Goal: Information Seeking & Learning: Learn about a topic

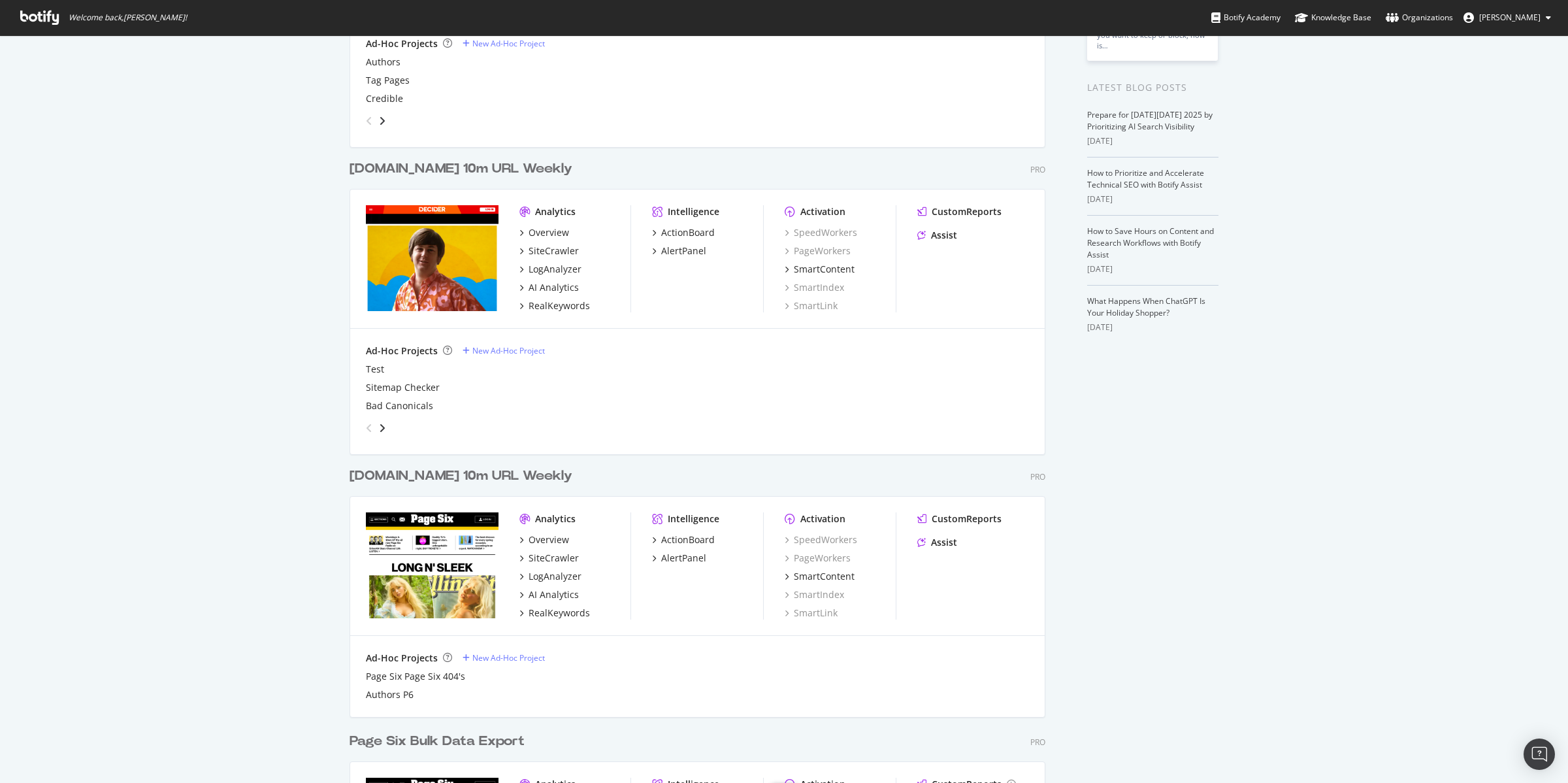
scroll to position [250, 0]
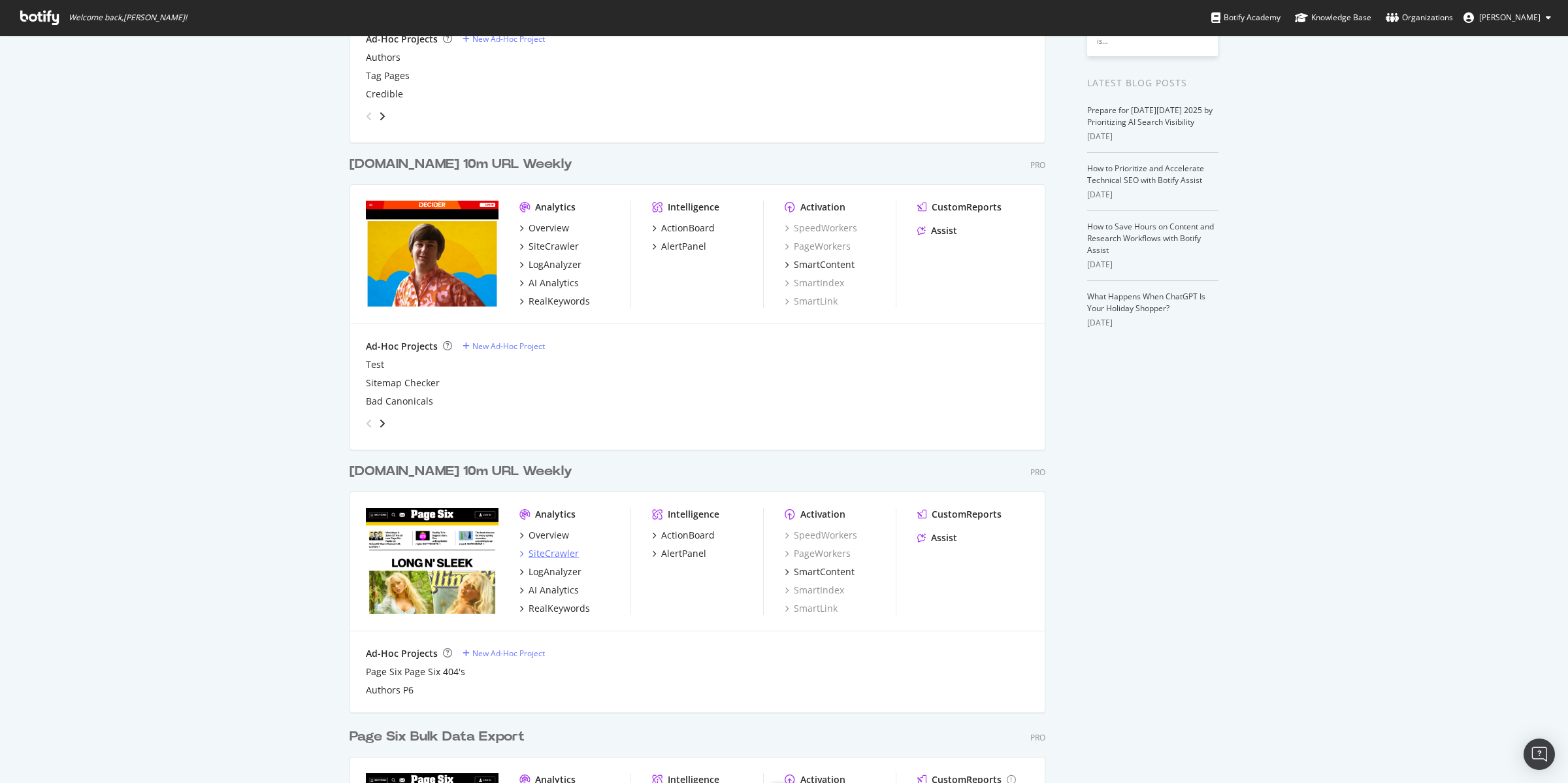
click at [549, 553] on div "SiteCrawler" at bounding box center [553, 553] width 50 height 13
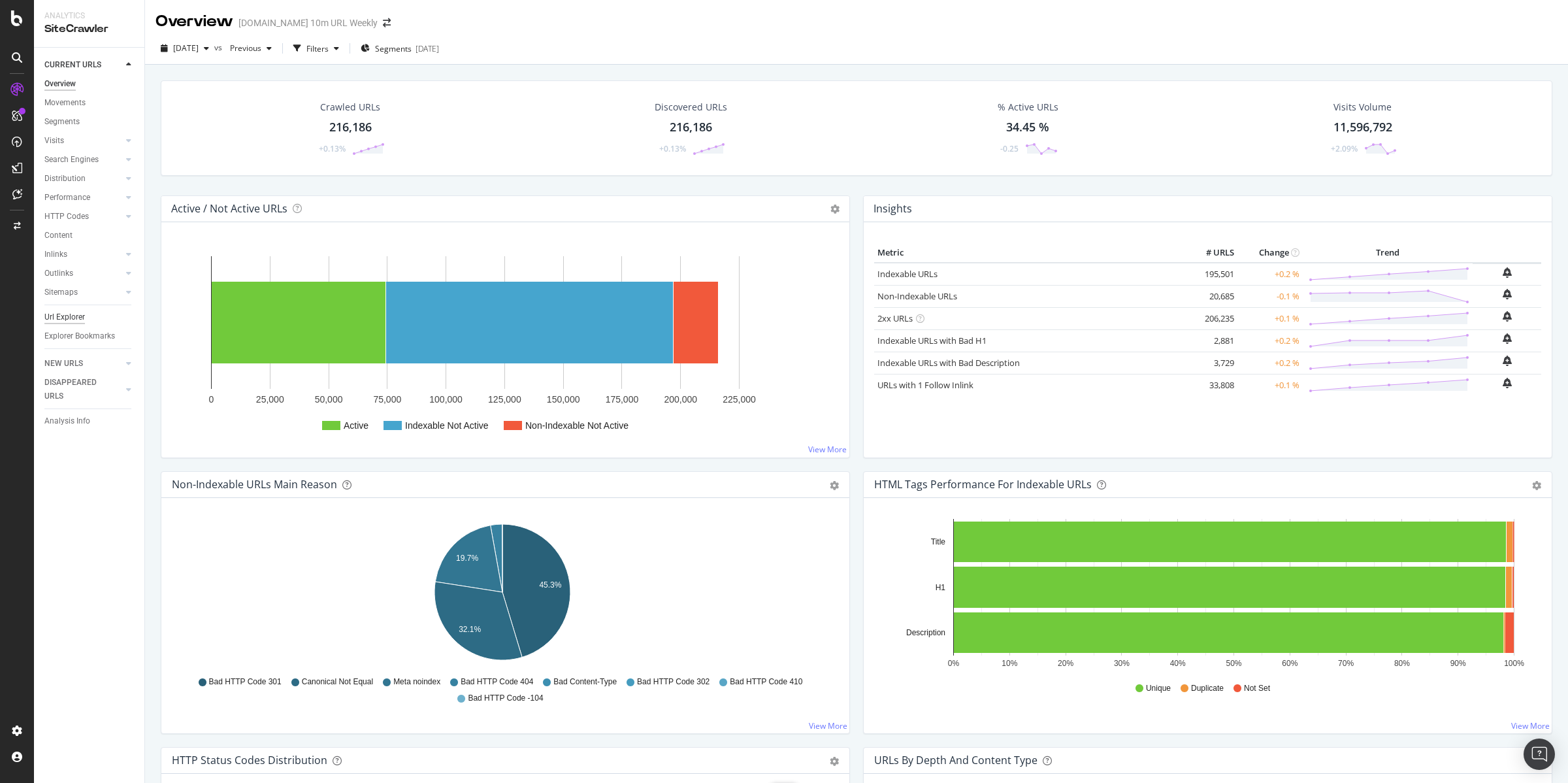
click at [60, 316] on div "Url Explorer" at bounding box center [64, 317] width 40 height 14
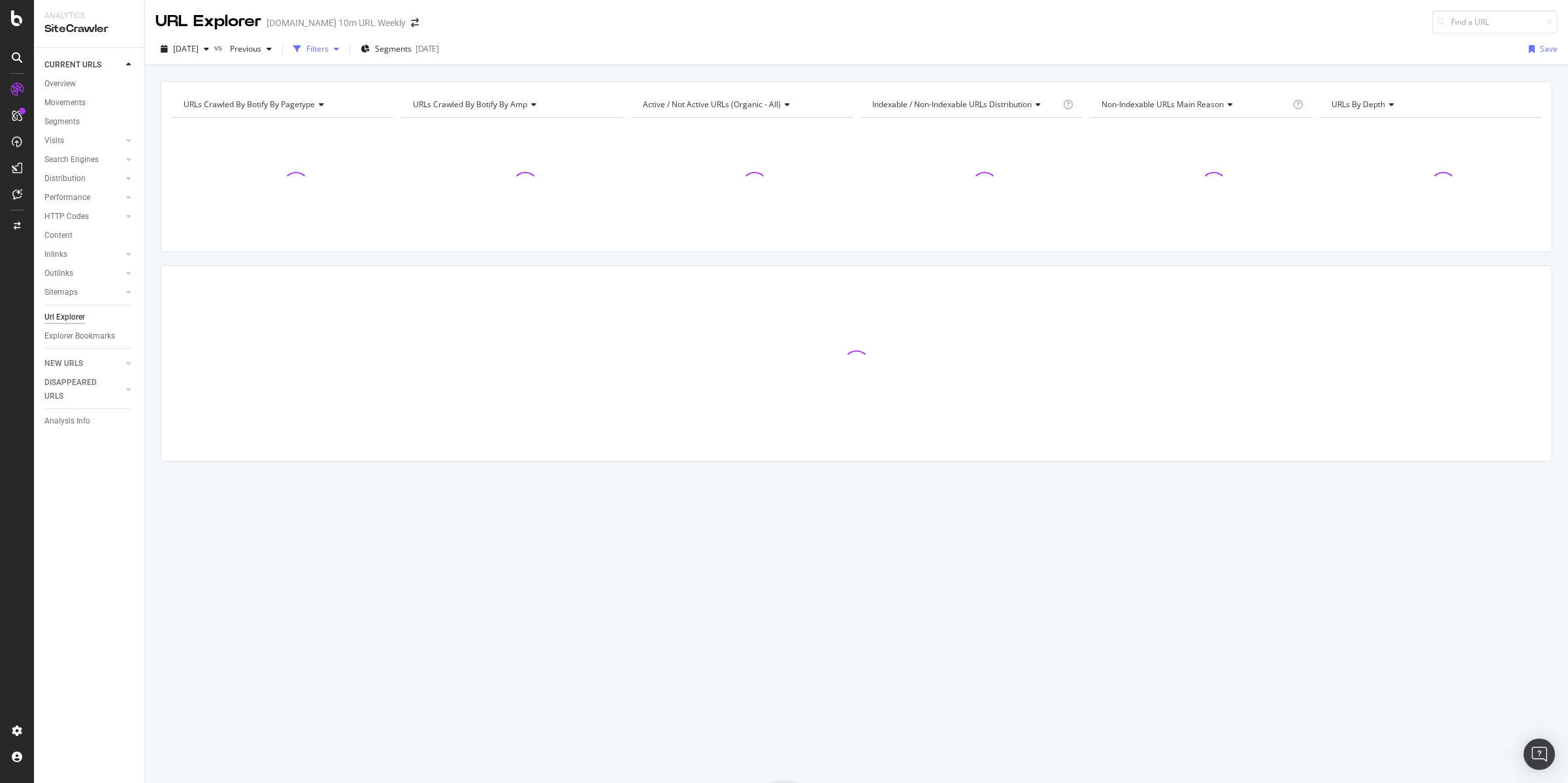
click at [344, 50] on div "button" at bounding box center [336, 49] width 16 height 7
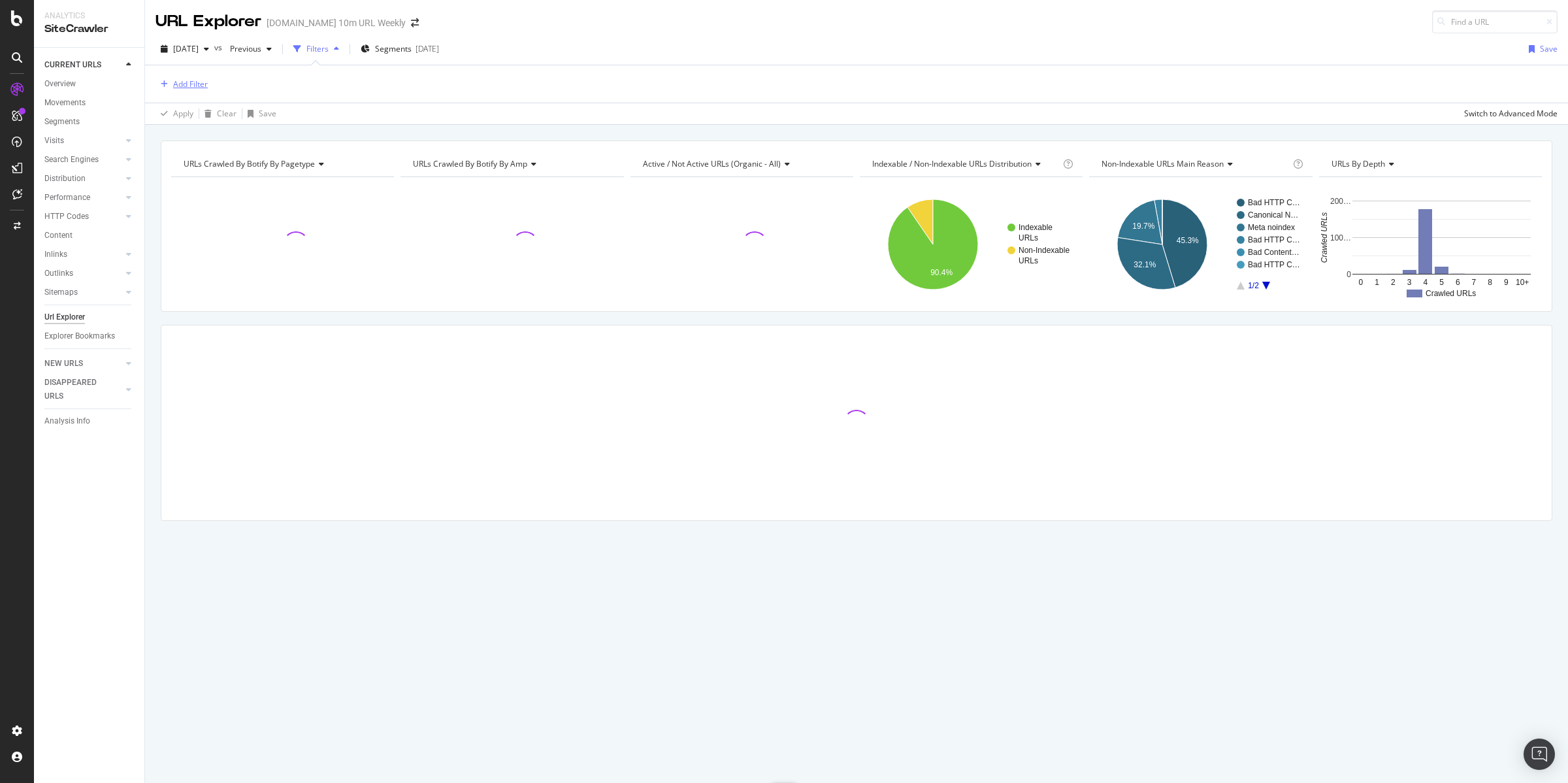
click at [189, 86] on div "Add Filter" at bounding box center [191, 83] width 35 height 11
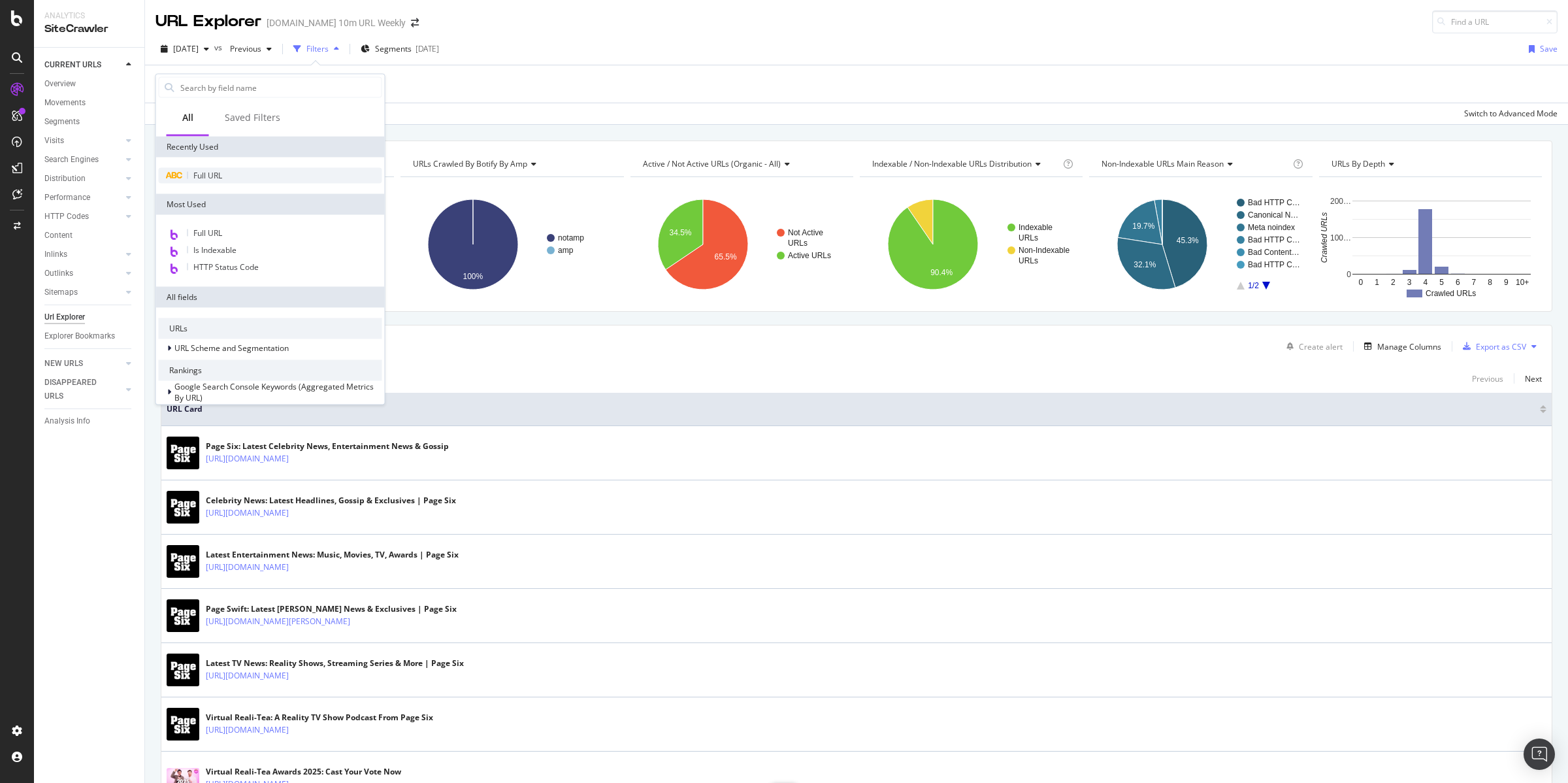
click at [199, 173] on span "Full URL" at bounding box center [207, 175] width 29 height 11
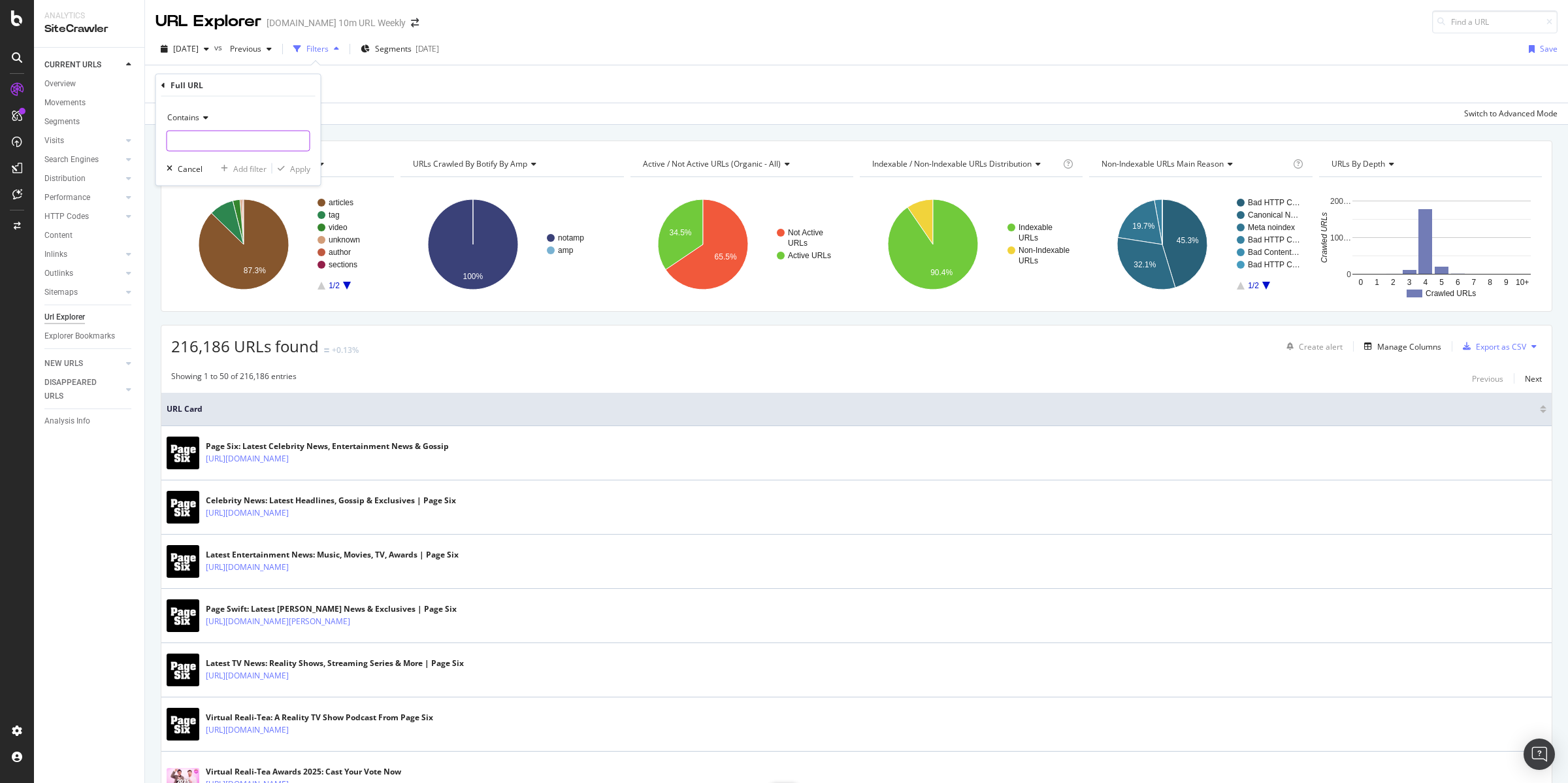
click at [199, 141] on input "text" at bounding box center [239, 140] width 142 height 21
type input "/author/"
click at [297, 166] on div "Apply" at bounding box center [300, 168] width 21 height 11
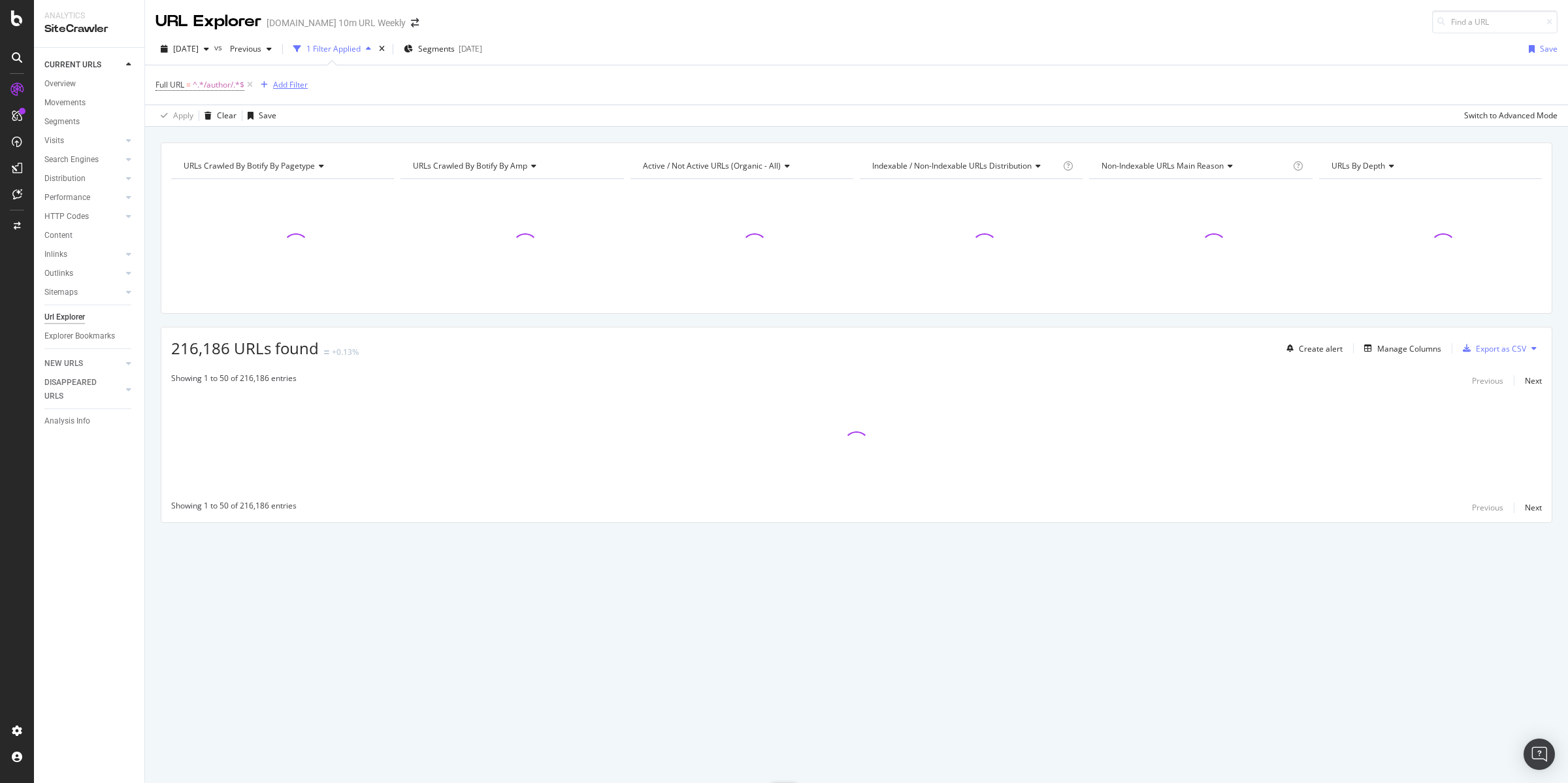
click at [296, 87] on div "Add Filter" at bounding box center [291, 84] width 35 height 11
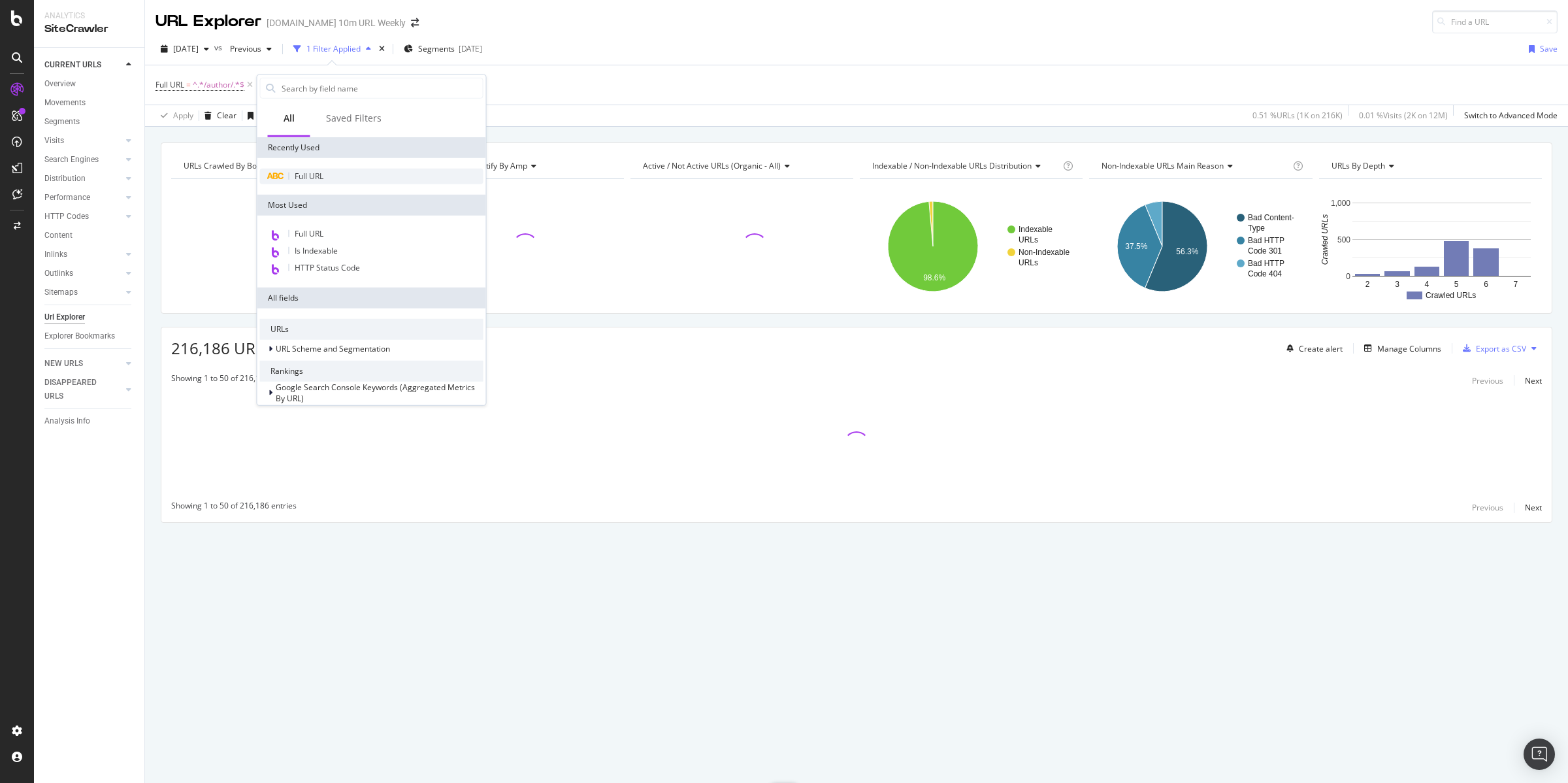
click at [310, 177] on span "Full URL" at bounding box center [309, 175] width 29 height 11
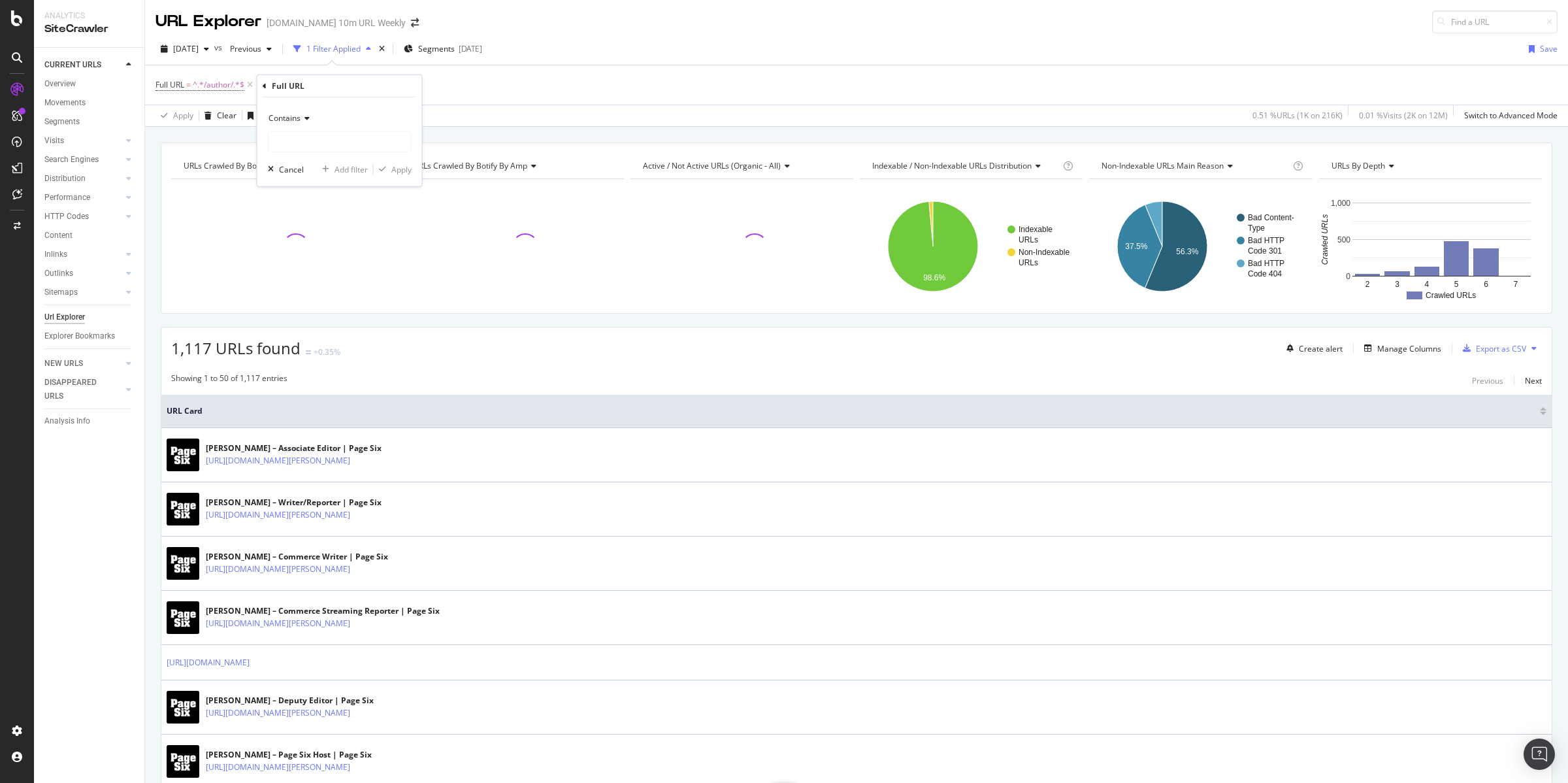
click at [297, 121] on span "Contains" at bounding box center [284, 117] width 32 height 11
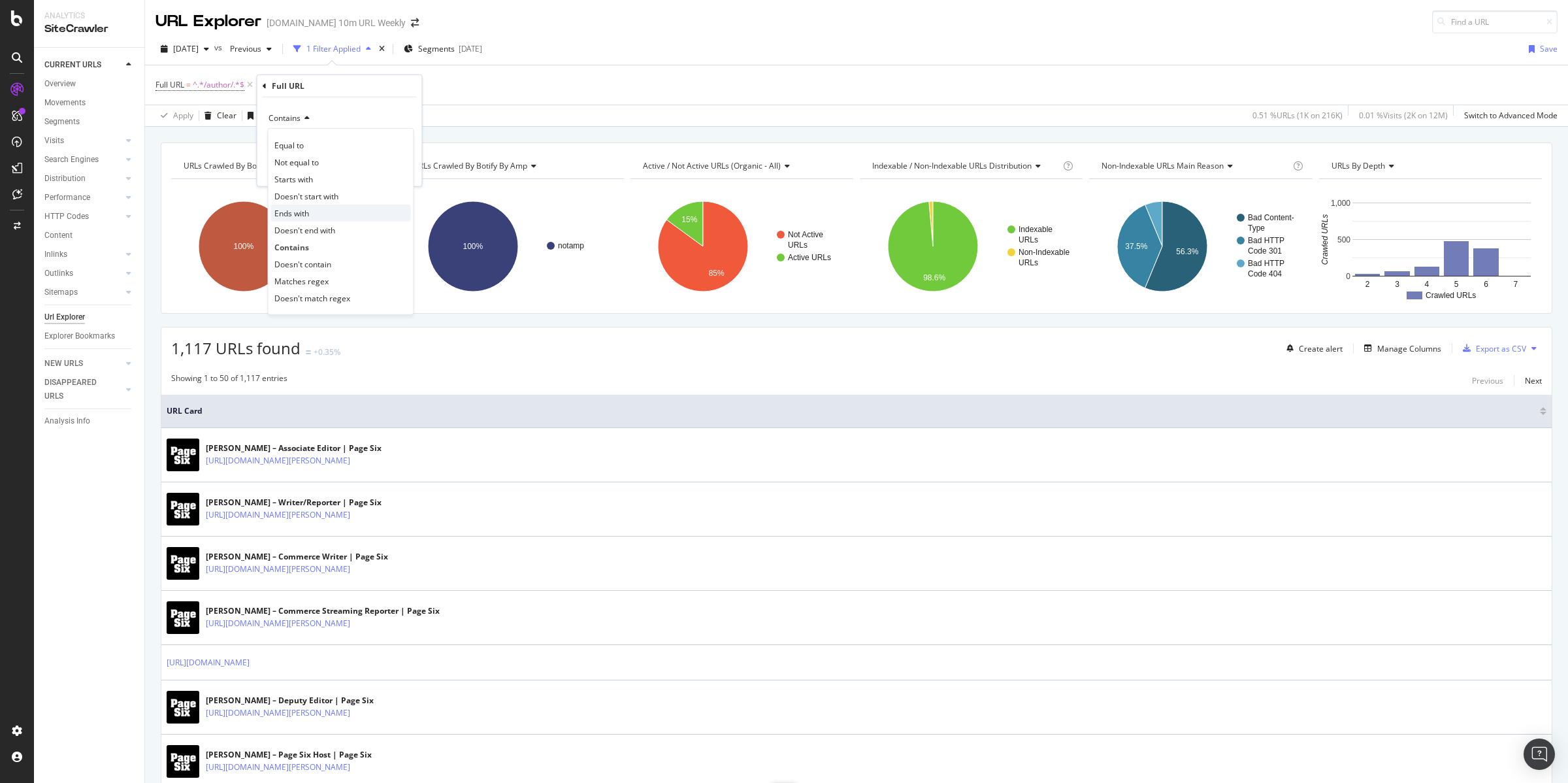
click at [317, 211] on div "Ends with" at bounding box center [340, 213] width 140 height 17
click at [327, 135] on input "text" at bounding box center [339, 141] width 142 height 21
type input "nyp/"
click at [396, 171] on div "Apply" at bounding box center [401, 168] width 21 height 11
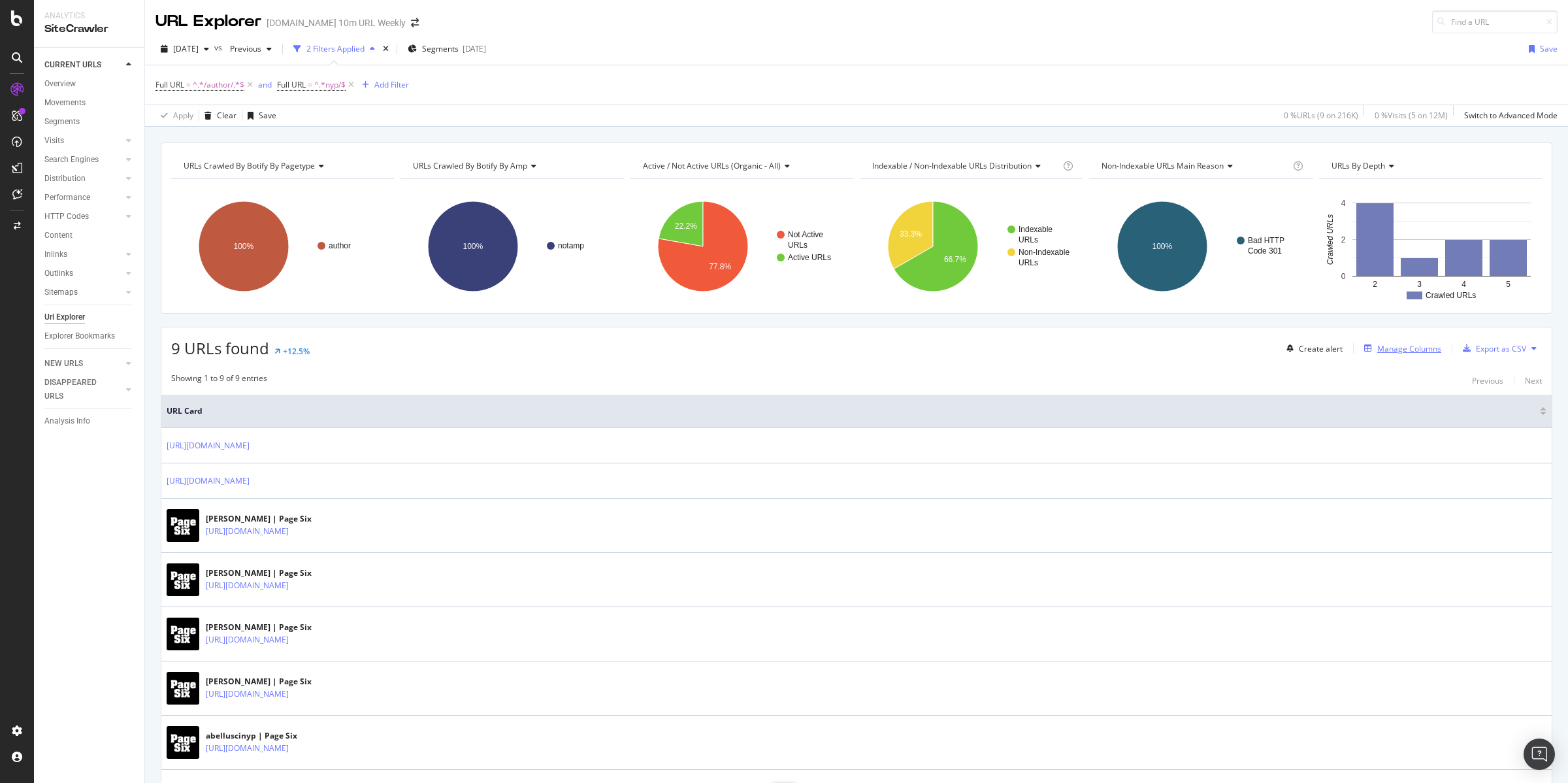
click at [1377, 349] on div "Manage Columns" at bounding box center [1409, 348] width 64 height 11
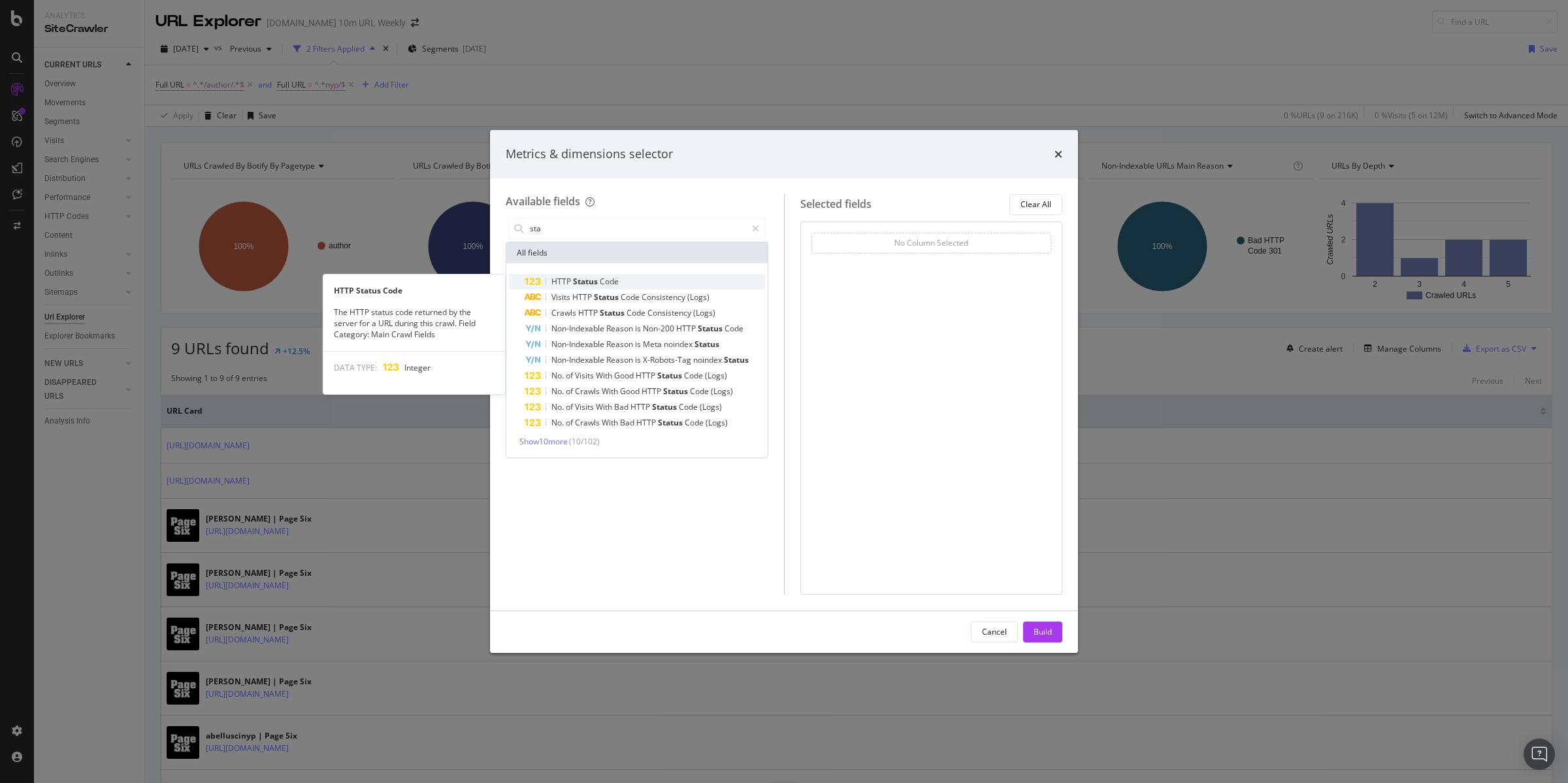
type input "sta"
click at [609, 283] on span "Code" at bounding box center [609, 281] width 19 height 11
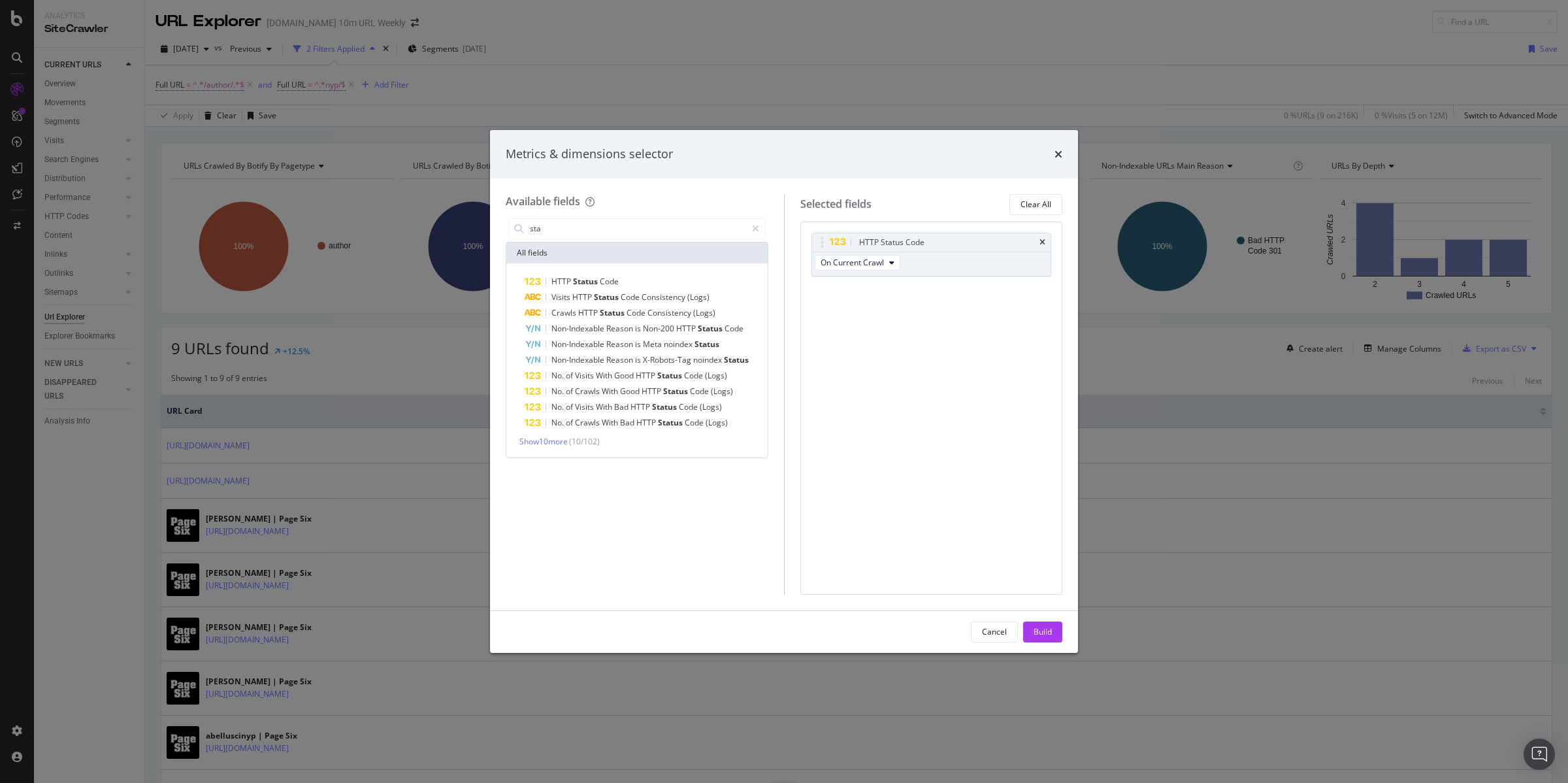
click at [1040, 624] on div "Build" at bounding box center [1043, 632] width 18 height 20
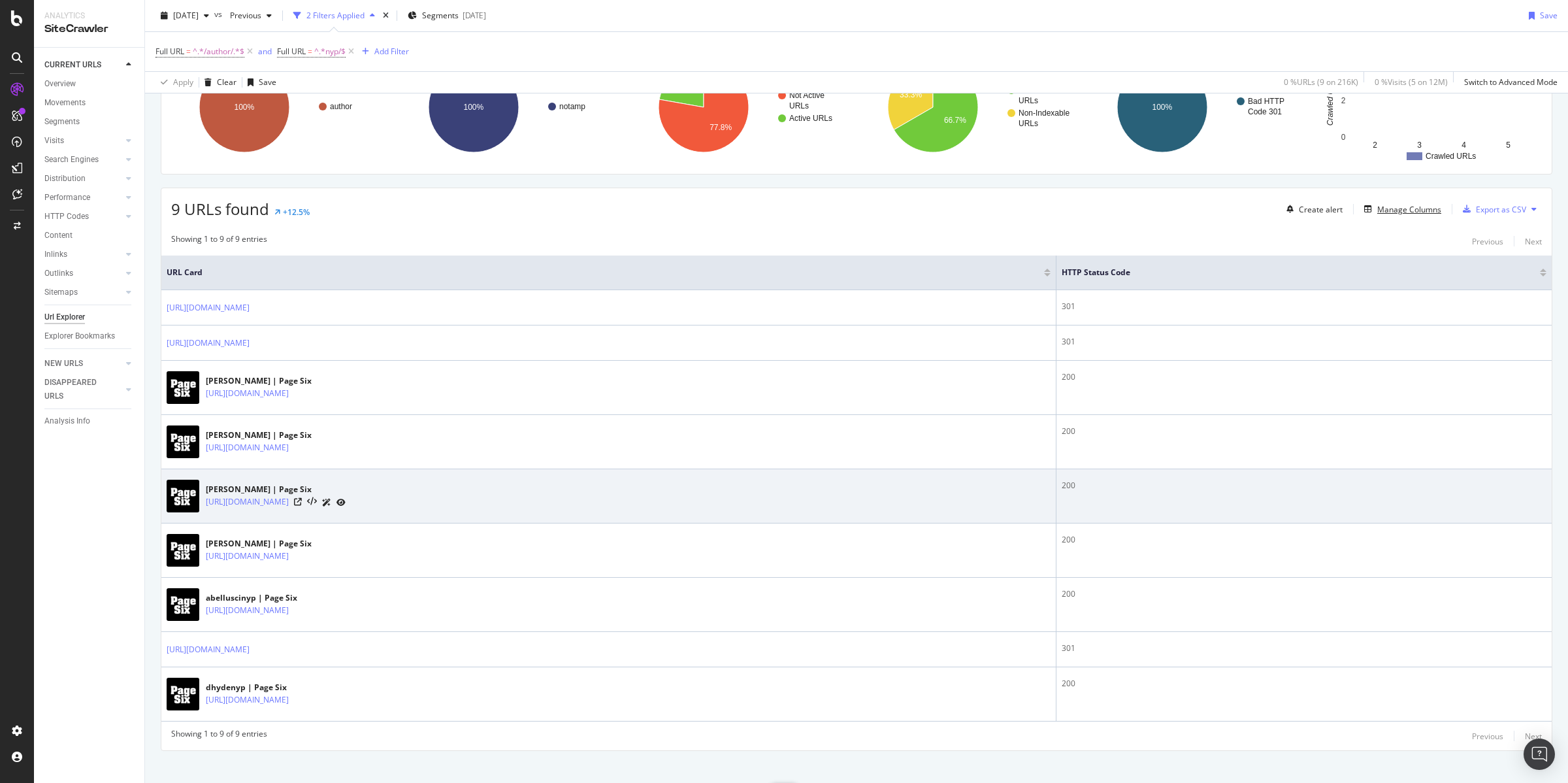
scroll to position [155, 0]
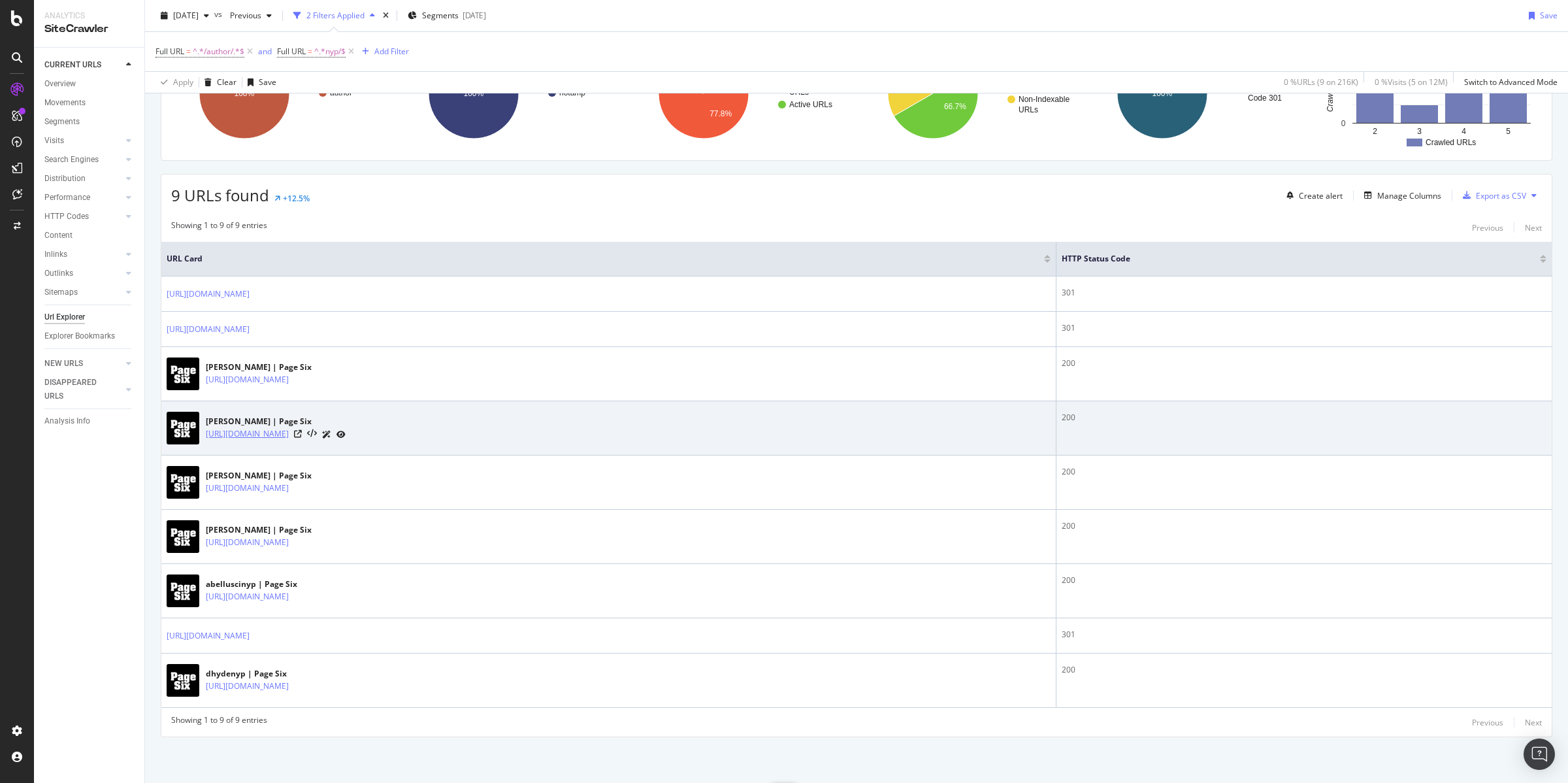
click at [271, 437] on link "[URL][DOMAIN_NAME]" at bounding box center [247, 434] width 83 height 13
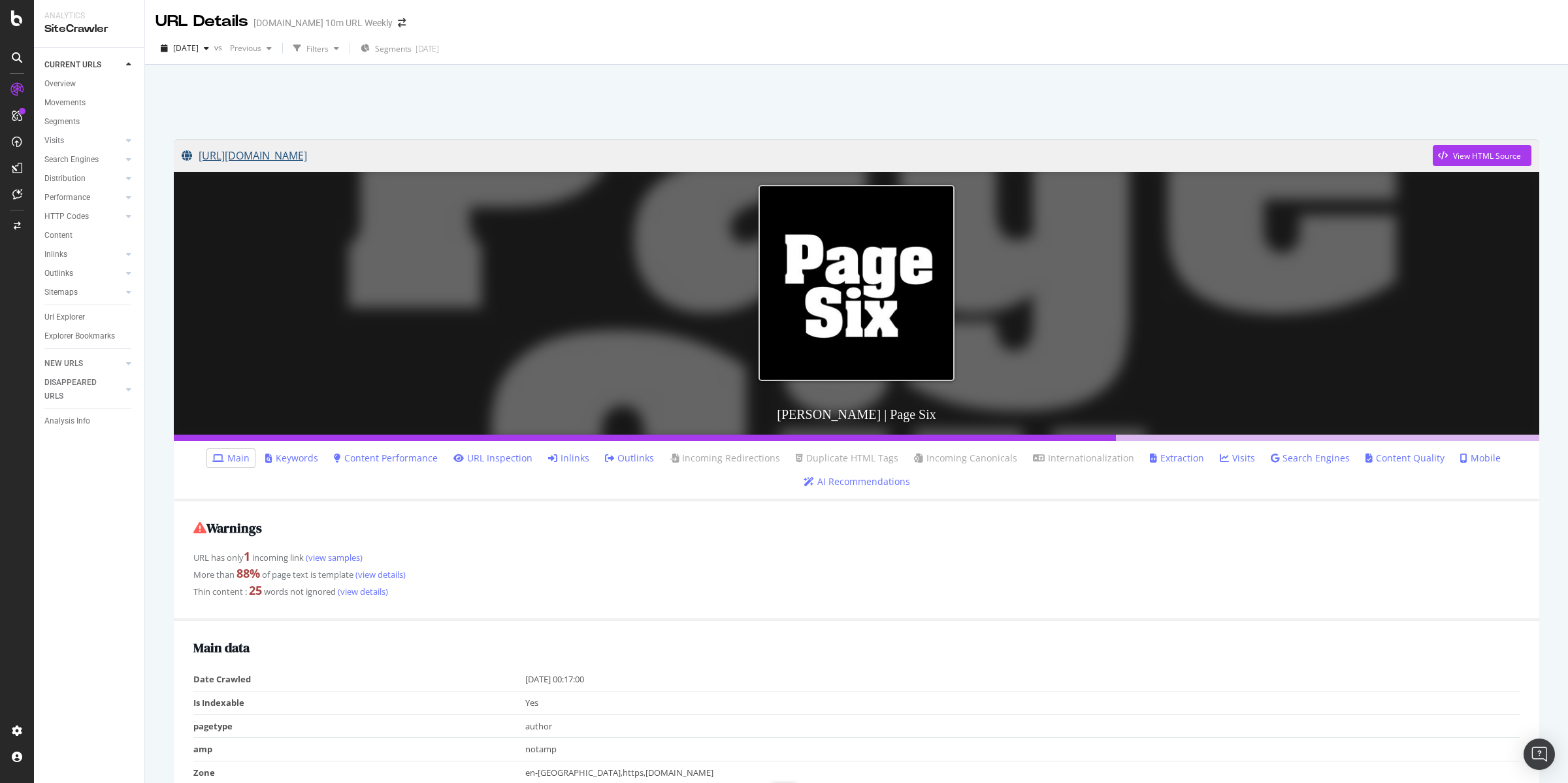
click at [405, 156] on link "[URL][DOMAIN_NAME]" at bounding box center [807, 156] width 1251 height 33
click at [308, 156] on link "[URL][DOMAIN_NAME]" at bounding box center [807, 156] width 1251 height 33
